Goal: Task Accomplishment & Management: Complete application form

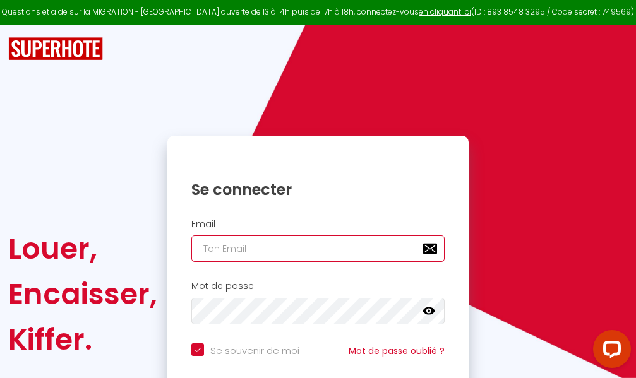
click at [346, 247] on input "email" at bounding box center [317, 248] width 253 height 27
type input "m"
checkbox input "true"
type input "ma"
checkbox input "true"
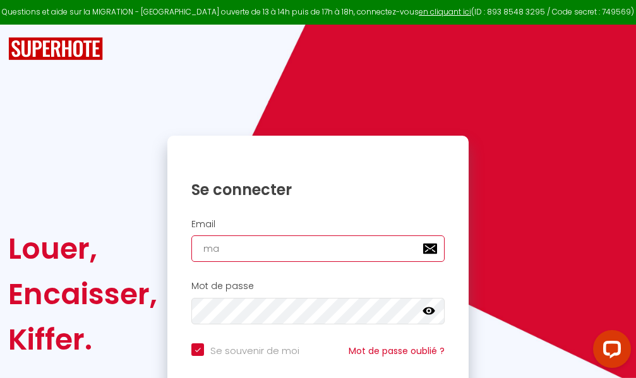
type input "mar"
checkbox input "true"
type input "marc"
checkbox input "true"
type input "marcd"
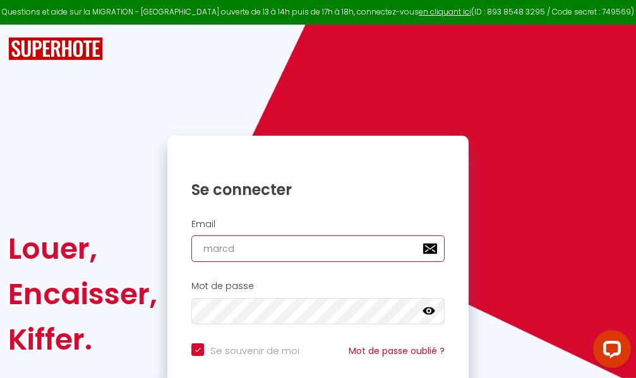
checkbox input "true"
type input "marcdp"
checkbox input "true"
type input "marcdpo"
checkbox input "true"
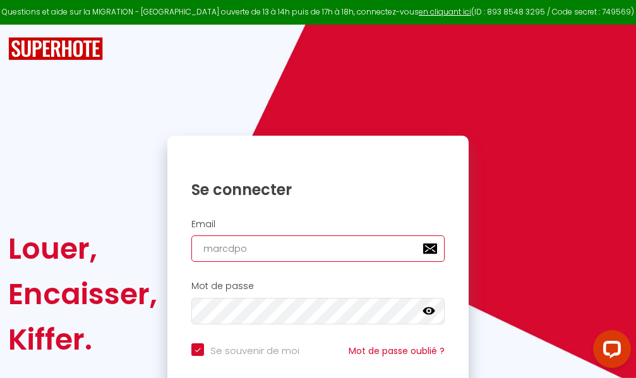
type input "marcdpoz"
checkbox input "true"
type input "marcdpoz."
checkbox input "true"
type input "marcdpoz.l"
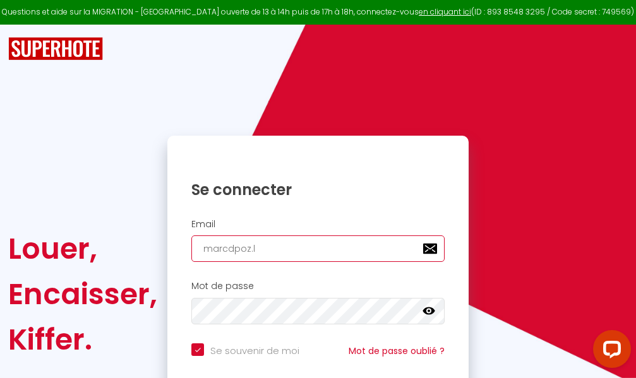
checkbox input "true"
type input "marcdpoz.lo"
checkbox input "true"
type input "marcdpoz.loc"
checkbox input "true"
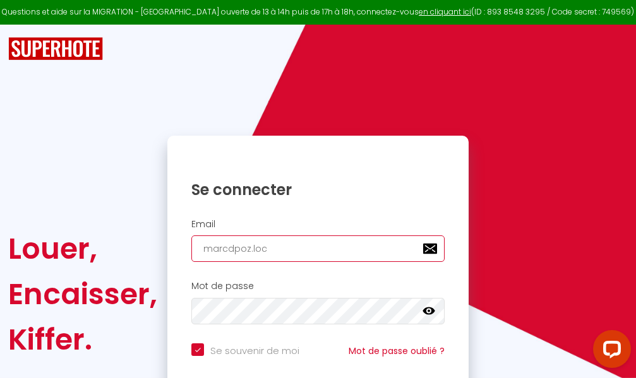
type input "marcdpoz.loca"
checkbox input "true"
type input "marcdpoz.locat"
checkbox input "true"
type input "marcdpoz.locati"
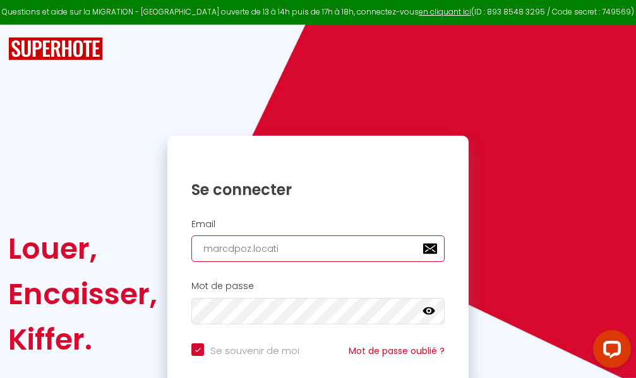
checkbox input "true"
type input "marcdpoz.locatio"
checkbox input "true"
type input "marcdpoz.location"
checkbox input "true"
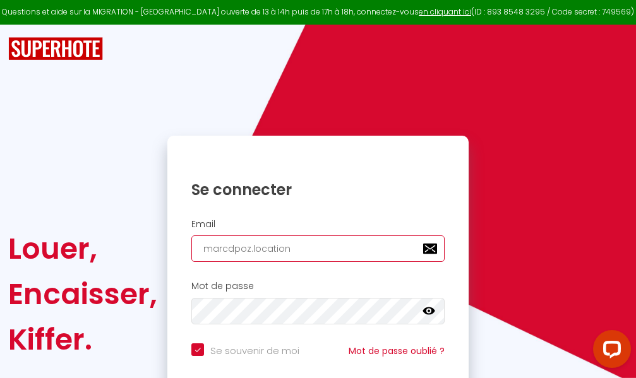
type input "marcdpoz.location@"
checkbox input "true"
type input "marcdpoz.location@g"
checkbox input "true"
type input "marcdpoz.location@gm"
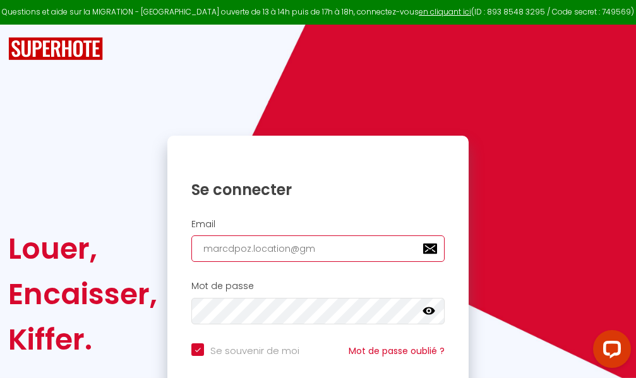
checkbox input "true"
type input "marcdpoz.location@gma"
checkbox input "true"
type input "marcdpoz.location@gmai"
checkbox input "true"
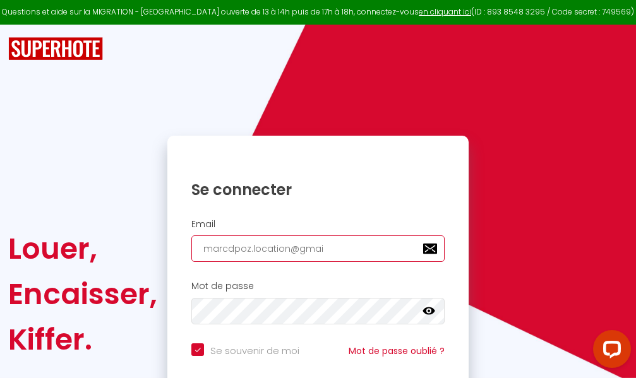
type input "[EMAIL_ADDRESS]"
checkbox input "true"
type input "[EMAIL_ADDRESS]."
checkbox input "true"
type input "marcdpoz.location@gmail.c"
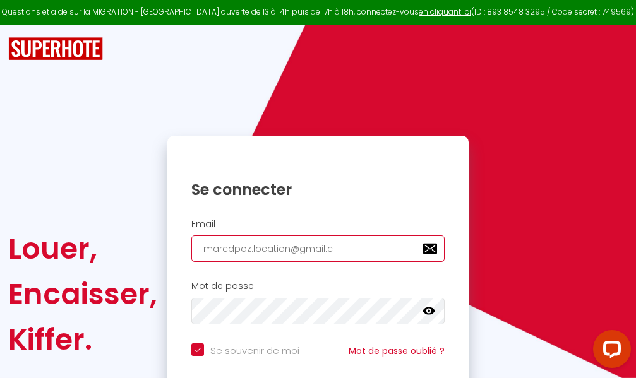
checkbox input "true"
type input "[EMAIL_ADDRESS][DOMAIN_NAME]"
checkbox input "true"
type input "[EMAIL_ADDRESS][DOMAIN_NAME]"
checkbox input "true"
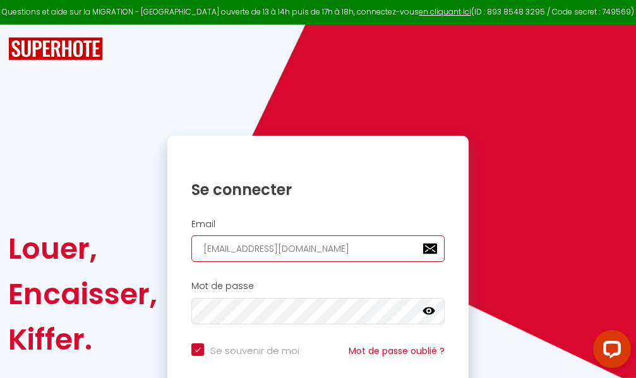
type input "[EMAIL_ADDRESS][DOMAIN_NAME]"
click at [301, 249] on input "email" at bounding box center [317, 248] width 253 height 27
